Goal: Understand process/instructions: Learn how to perform a task or action

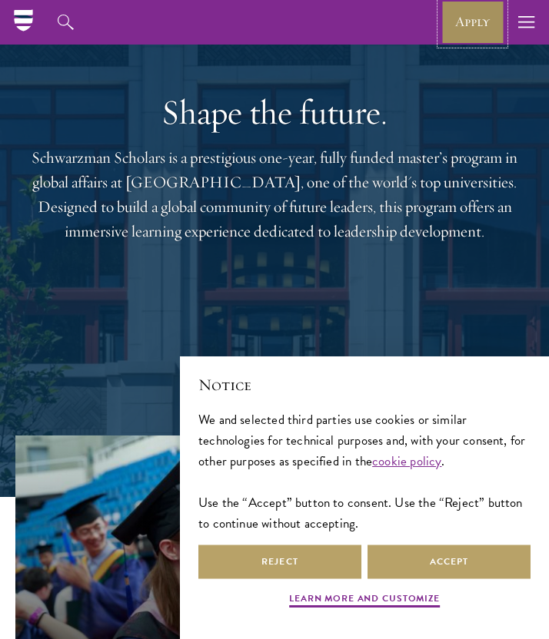
click at [459, 35] on link "Apply" at bounding box center [472, 22] width 64 height 45
